Goal: Find specific page/section: Find specific page/section

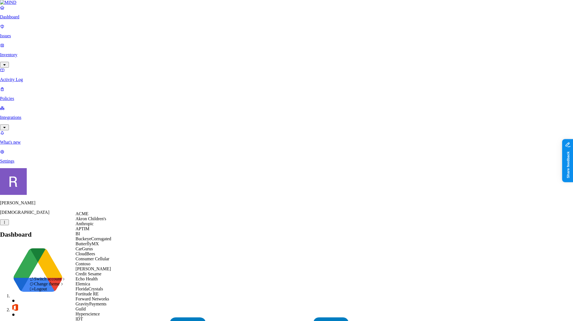
scroll to position [170, 0]
click at [94, 321] on div "Inotiv" at bounding box center [102, 324] width 54 height 5
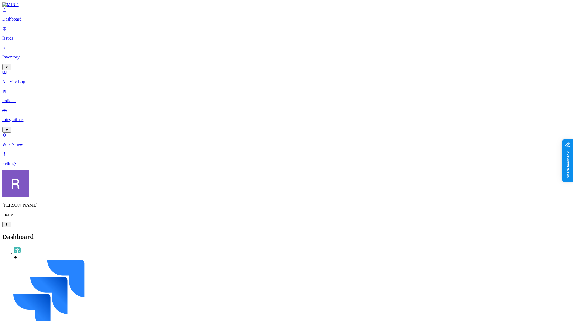
click at [21, 117] on p "Integrations" at bounding box center [286, 119] width 568 height 5
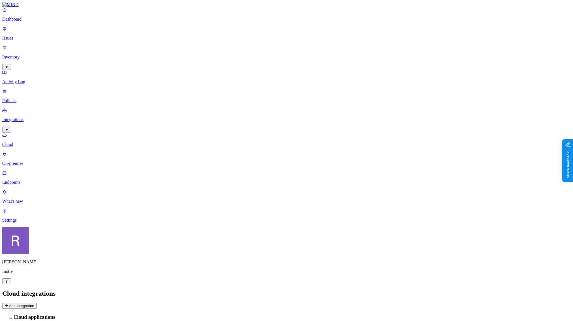
click at [26, 180] on p "Endpoints" at bounding box center [286, 182] width 568 height 5
click at [65, 316] on span "Agent status" at bounding box center [54, 318] width 21 height 4
click at [163, 31] on button "button" at bounding box center [165, 32] width 4 height 2
click at [163, 47] on button "button" at bounding box center [165, 48] width 4 height 2
click at [163, 44] on button "button" at bounding box center [165, 47] width 4 height 6
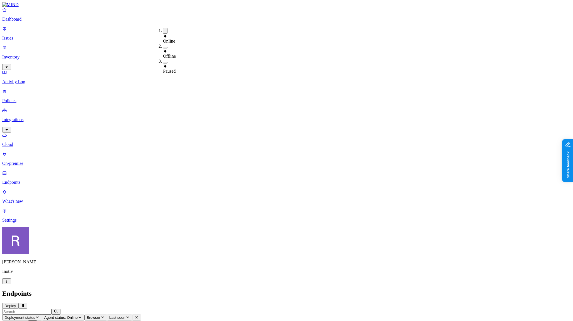
click at [163, 30] on button "button" at bounding box center [165, 31] width 4 height 6
click at [43, 135] on nav "Dashboard Issues Inventory Activity Log Policies Integrations Cloud On-premise …" at bounding box center [286, 115] width 568 height 216
